Goal: Task Accomplishment & Management: Manage account settings

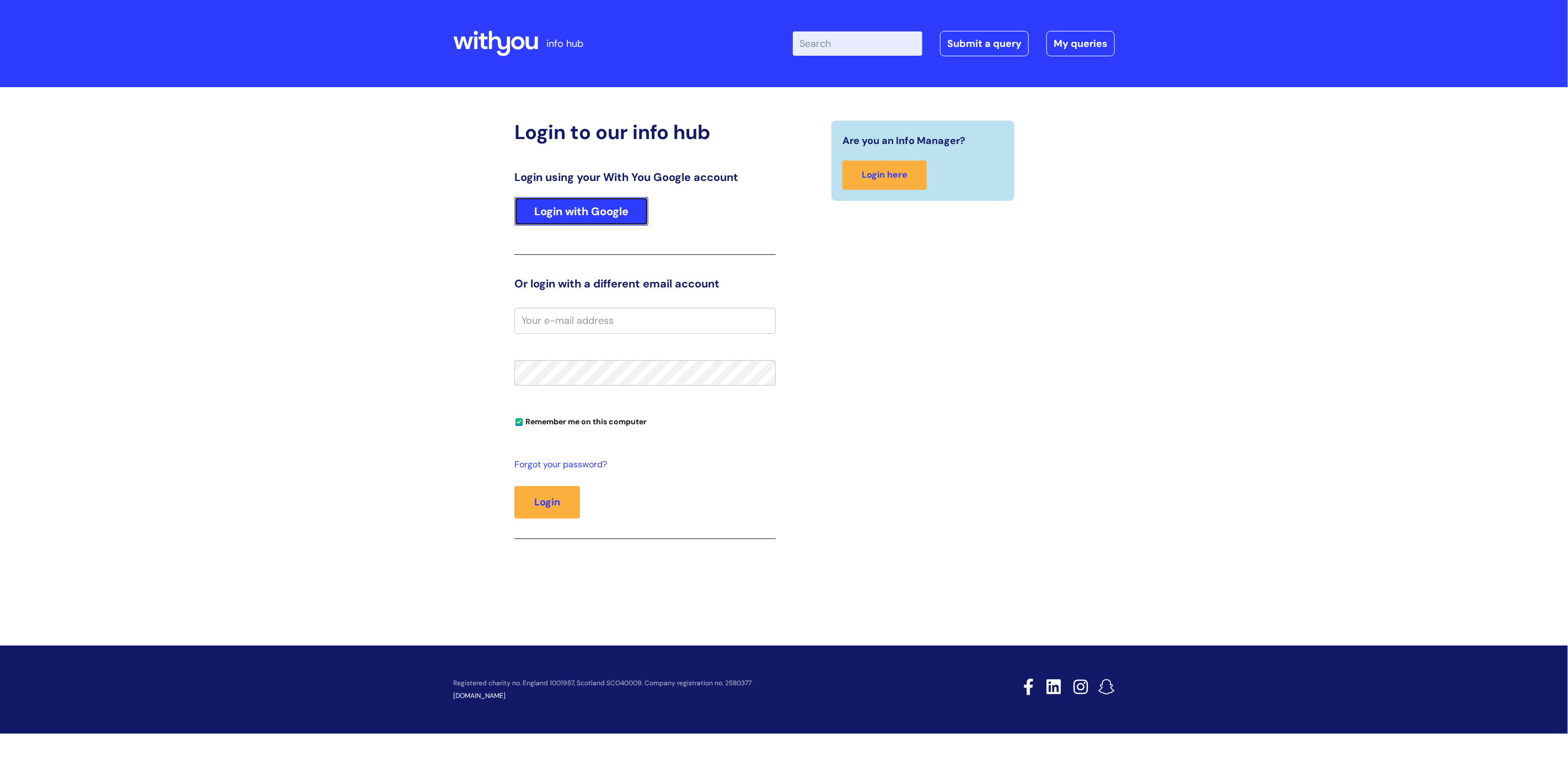
click at [631, 220] on link "Login with Google" at bounding box center [581, 211] width 134 height 29
